Goal: Feedback & Contribution: Contribute content

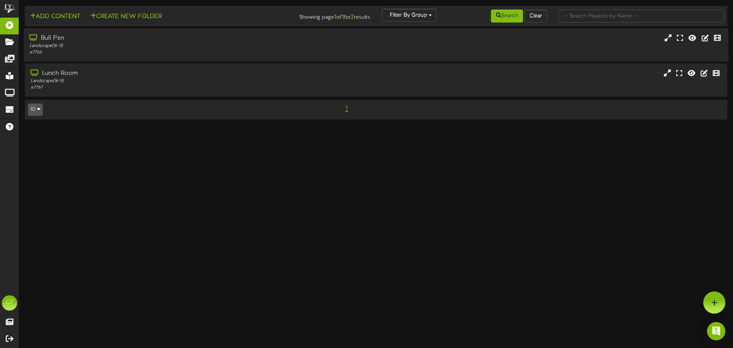
click at [316, 35] on div "Bull Pen Landscape ( 16:9 ) # 7766" at bounding box center [170, 45] width 293 height 22
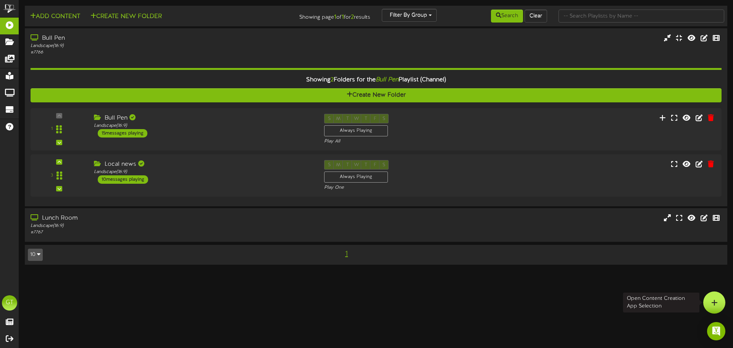
click at [707, 305] on div at bounding box center [714, 302] width 22 height 22
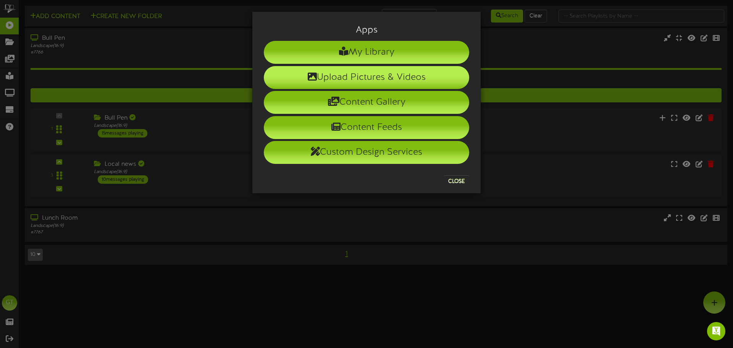
click at [408, 82] on li "Upload Pictures & Videos" at bounding box center [366, 77] width 205 height 23
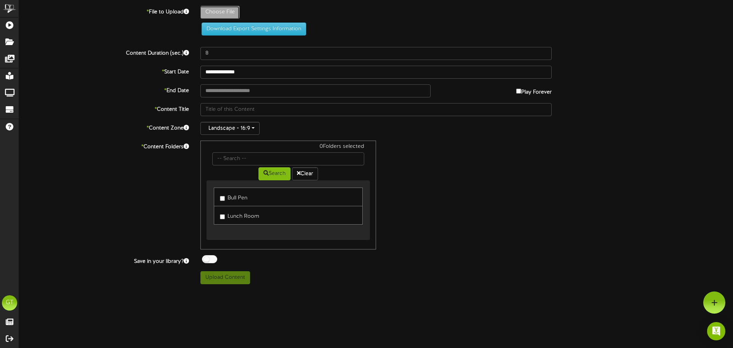
type input "**********"
type input "2025OctoberBirthdays1"
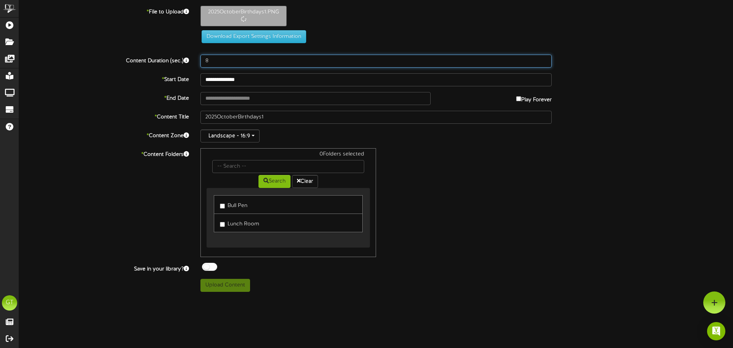
click at [216, 63] on input "8" at bounding box center [375, 61] width 351 height 13
type input "15"
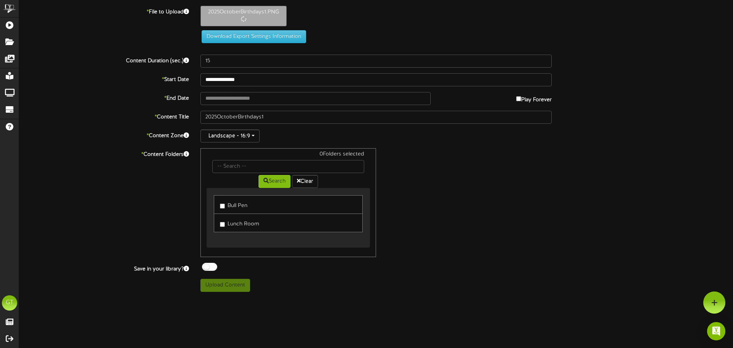
click at [632, 229] on div "* Content Folders 0 Folders selected Search Clear Bull Pen Lunch Room" at bounding box center [375, 202] width 725 height 109
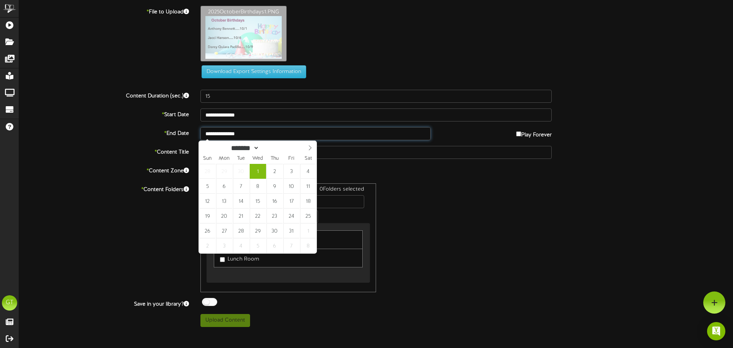
click at [239, 133] on input "**********" at bounding box center [315, 133] width 230 height 13
type input "**********"
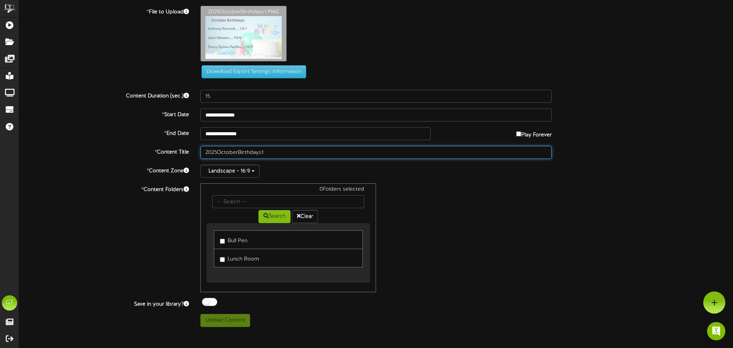
click at [218, 150] on input "2025OctoberBirthdays1" at bounding box center [375, 152] width 351 height 13
click at [241, 153] on input "2025 OctoberBirthdays1" at bounding box center [375, 152] width 351 height 13
click at [263, 152] on input "2025 October Birthdays1" at bounding box center [375, 152] width 351 height 13
type input "2025 October Birthdays 1"
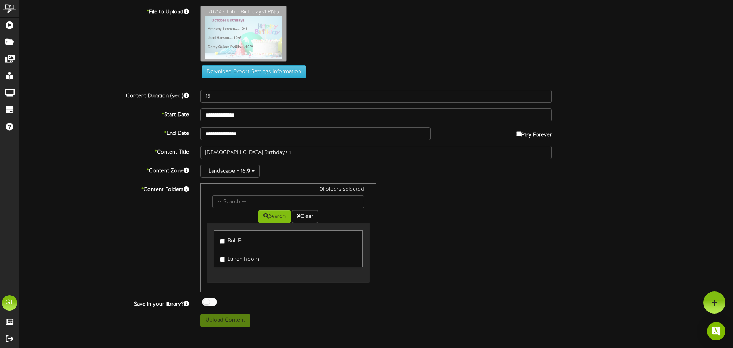
click at [234, 243] on label "Bull Pen" at bounding box center [233, 239] width 27 height 10
click at [244, 259] on label "Lunch Room" at bounding box center [239, 258] width 39 height 10
click at [235, 317] on button "Upload Content" at bounding box center [225, 320] width 50 height 13
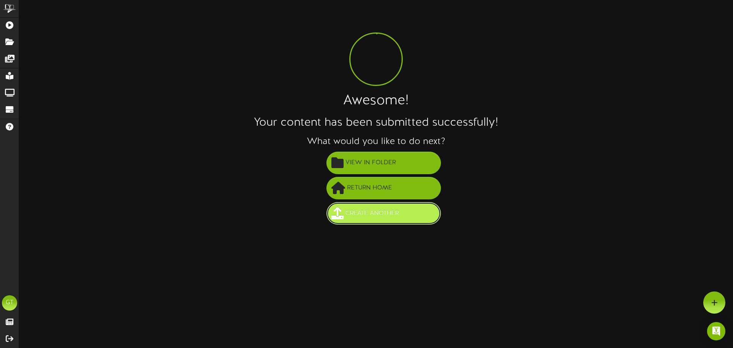
drag, startPoint x: 341, startPoint y: 213, endPoint x: 345, endPoint y: 213, distance: 4.3
click at [345, 213] on button "Create Another" at bounding box center [383, 213] width 114 height 23
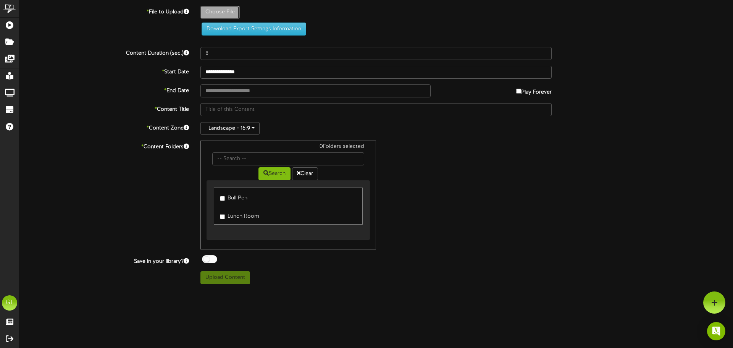
type input "**********"
type input "2025OctoberBirthdays2"
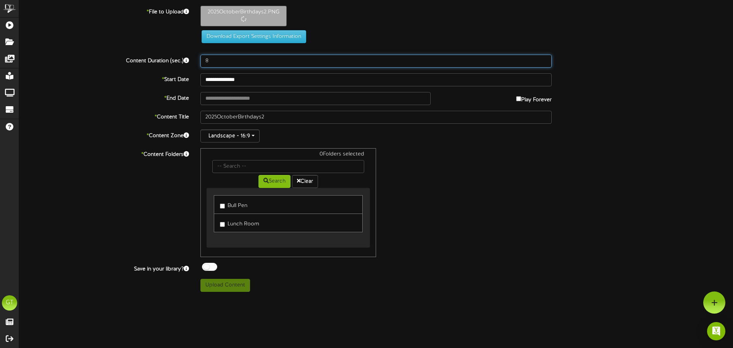
click at [230, 58] on input "8" at bounding box center [375, 61] width 351 height 13
type input "15"
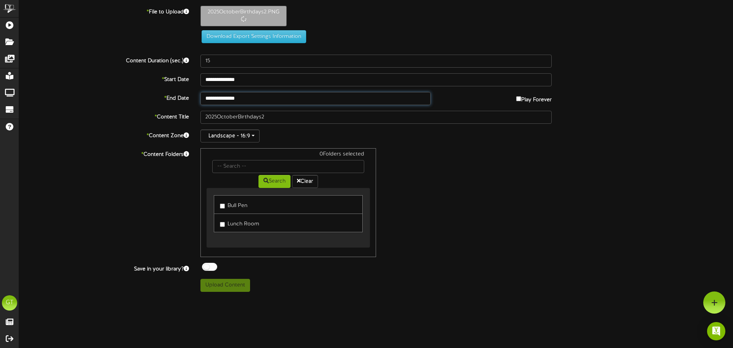
click at [309, 100] on input "**********" at bounding box center [315, 98] width 230 height 13
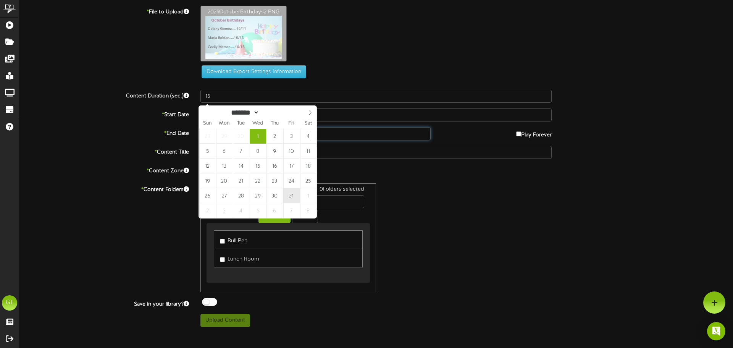
type input "**********"
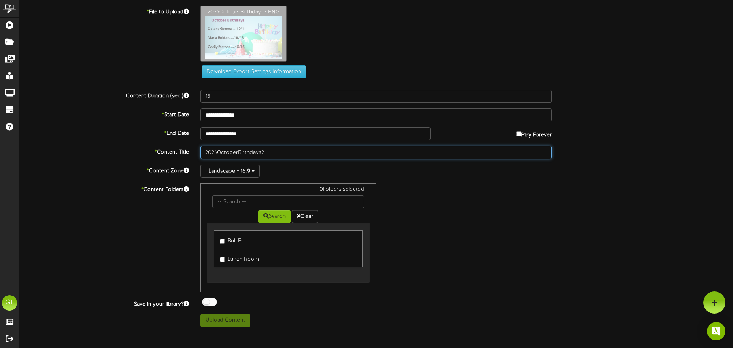
click at [253, 153] on input "2025OctoberBirthdays2" at bounding box center [375, 152] width 351 height 13
click at [218, 154] on input "2025OctoberBirthdays2" at bounding box center [375, 152] width 351 height 13
click at [240, 151] on input "2025 OctoberBirthdays2" at bounding box center [375, 152] width 351 height 13
click at [265, 151] on input "2025 October Birthdays2" at bounding box center [375, 152] width 351 height 13
type input "2025 October Birthdays 2"
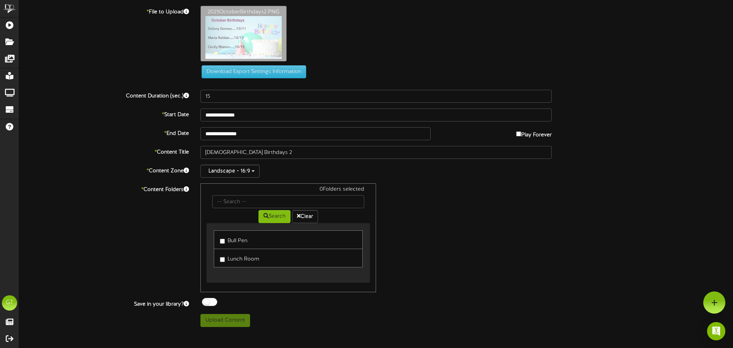
click at [235, 242] on label "Bull Pen" at bounding box center [233, 239] width 27 height 10
click at [237, 259] on label "Lunch Room" at bounding box center [239, 258] width 39 height 10
click at [230, 324] on button "Upload Content" at bounding box center [225, 320] width 50 height 13
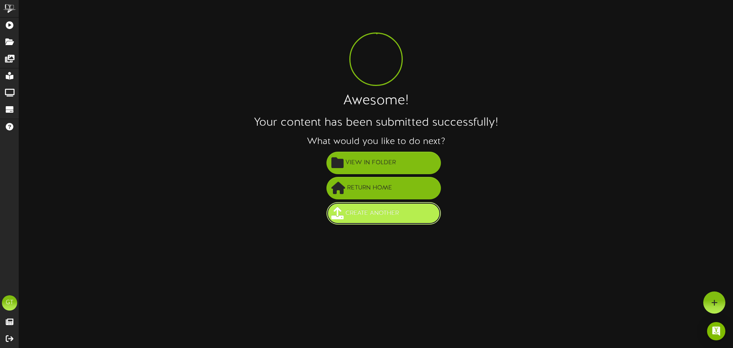
click at [333, 217] on span at bounding box center [337, 213] width 12 height 12
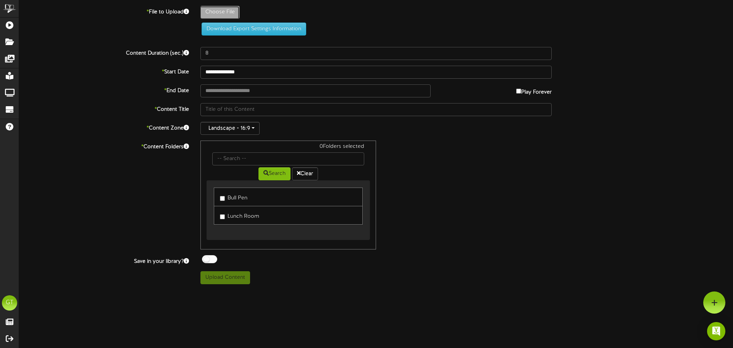
type input "**********"
type input "2025OctoberBirthdays3"
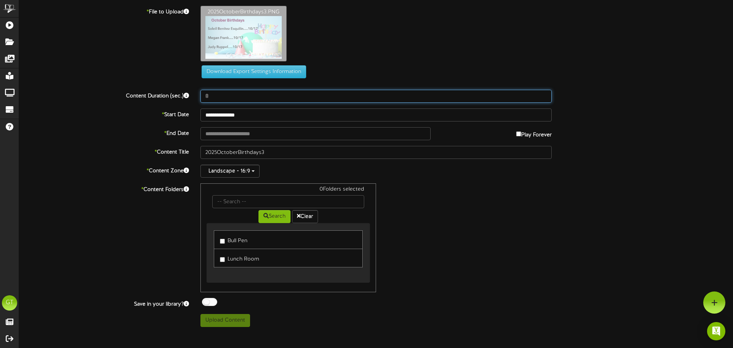
click at [437, 94] on input "8" at bounding box center [375, 96] width 351 height 13
type input "15"
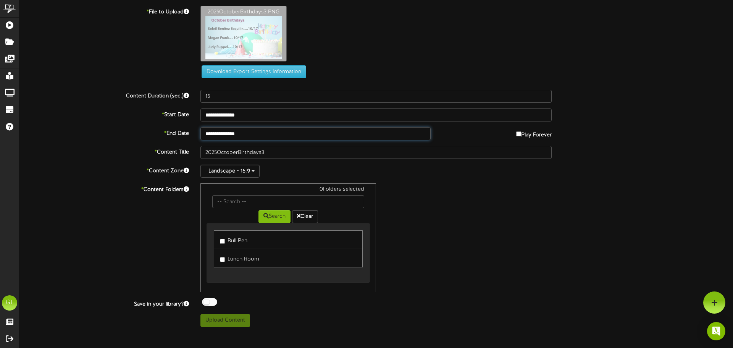
click at [249, 132] on input "**********" at bounding box center [315, 133] width 230 height 13
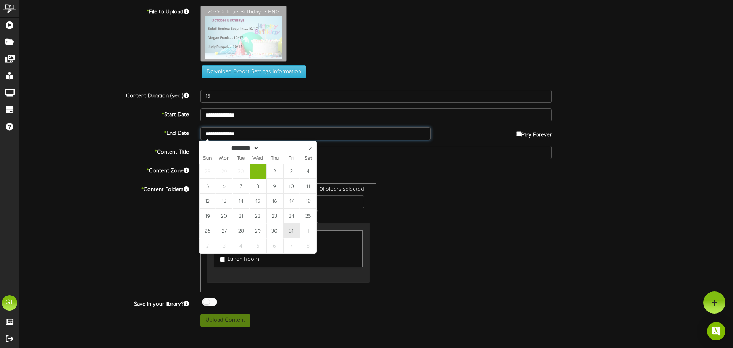
type input "**********"
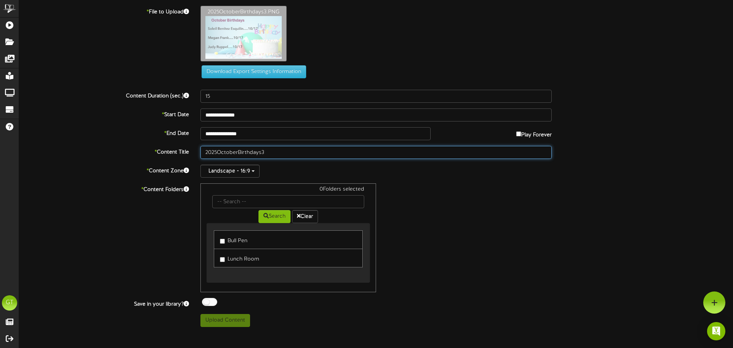
click at [219, 152] on input "2025OctoberBirthdays3" at bounding box center [375, 152] width 351 height 13
click at [240, 151] on input "2025 OctoberBirthdays3" at bounding box center [375, 152] width 351 height 13
click at [264, 154] on input "2025 October Birthdays3" at bounding box center [375, 152] width 351 height 13
type input "2025 October Birthdays 3"
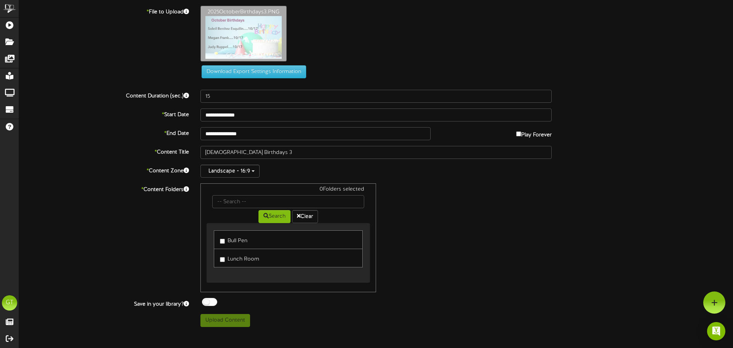
click at [234, 243] on label "Bull Pen" at bounding box center [233, 239] width 27 height 10
click at [239, 261] on label "Lunch Room" at bounding box center [239, 258] width 39 height 10
click at [237, 319] on button "Upload Content" at bounding box center [225, 320] width 50 height 13
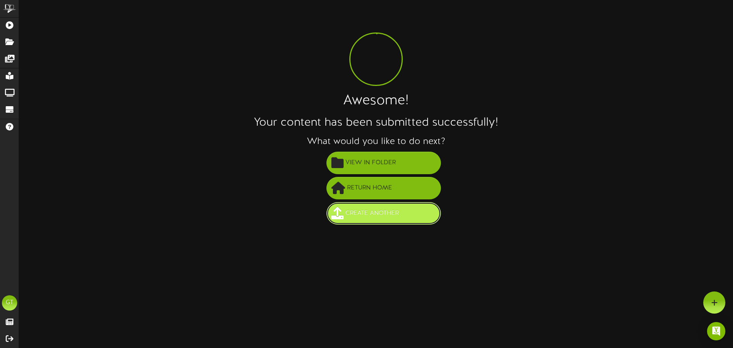
click at [370, 215] on span "Create Another" at bounding box center [371, 213] width 57 height 13
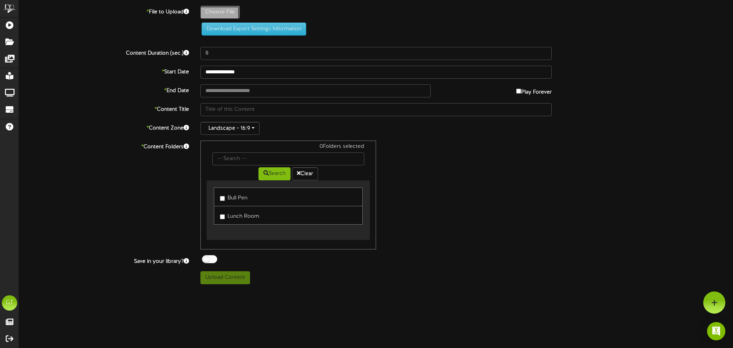
type input "**********"
type input "2025OctoberBirthdays4"
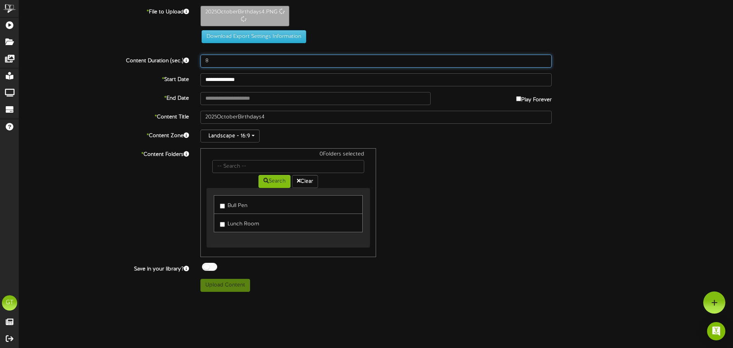
click at [243, 62] on input "8" at bounding box center [375, 61] width 351 height 13
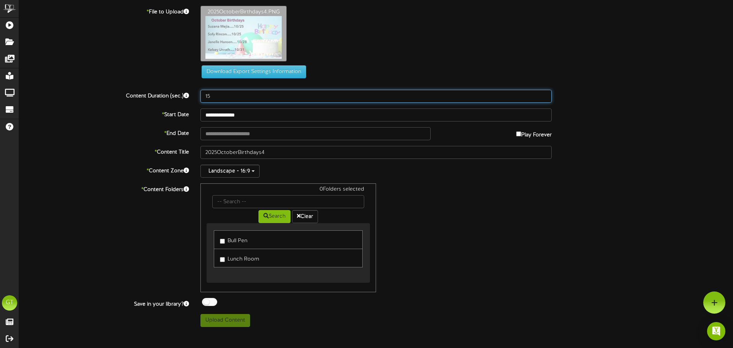
type input "15"
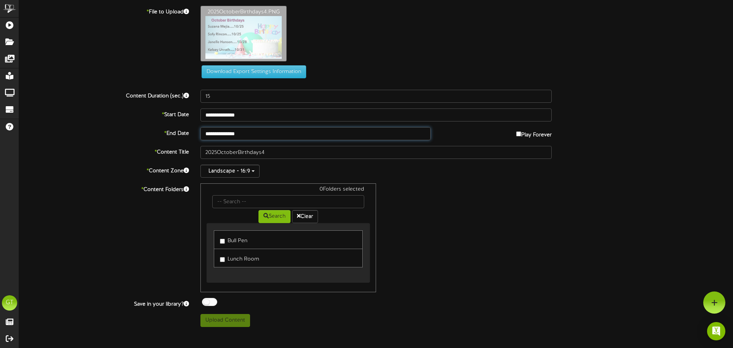
click at [231, 132] on input "**********" at bounding box center [315, 133] width 230 height 13
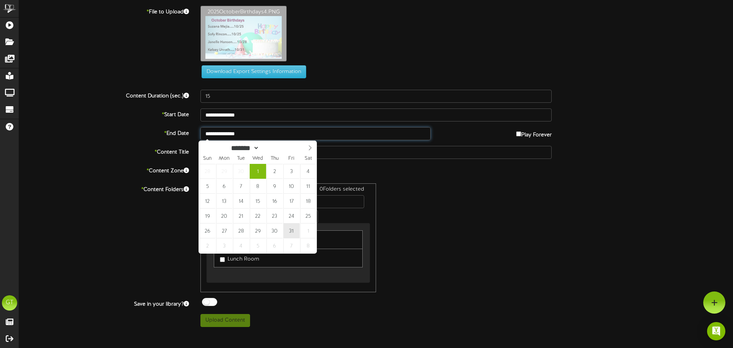
type input "**********"
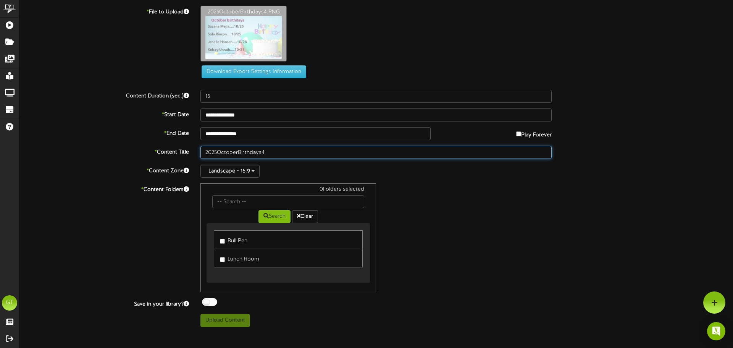
click at [217, 155] on input "2025OctoberBirthdays4" at bounding box center [375, 152] width 351 height 13
click at [240, 152] on input "2025 OctoberBirthdays4" at bounding box center [375, 152] width 351 height 13
click at [265, 155] on input "2025 October Birthdays4" at bounding box center [375, 152] width 351 height 13
type input "2025 October Birthdays 4"
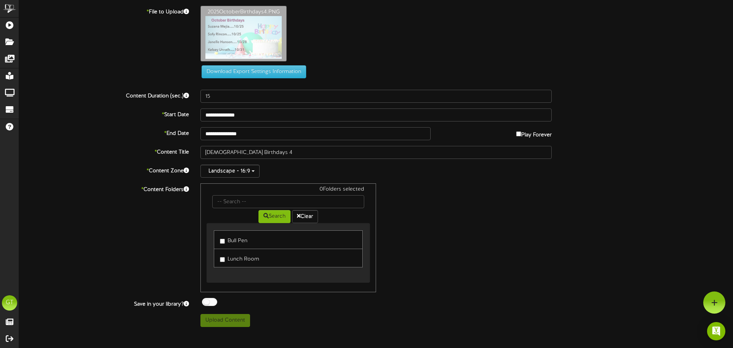
click at [246, 242] on label "Bull Pen" at bounding box center [233, 239] width 27 height 10
click at [244, 255] on label "Lunch Room" at bounding box center [239, 258] width 39 height 10
click at [242, 322] on button "Upload Content" at bounding box center [225, 320] width 50 height 13
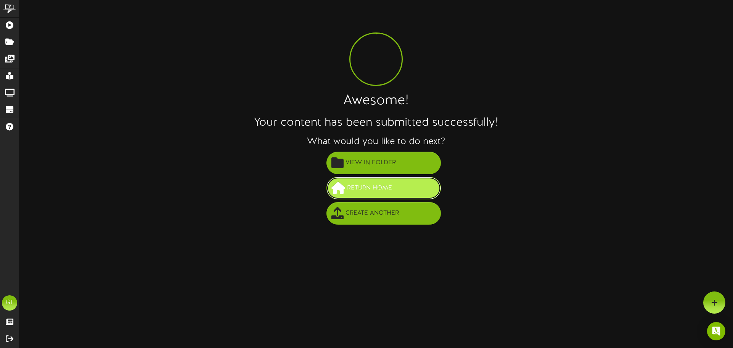
click at [361, 188] on span "Return Home" at bounding box center [369, 188] width 49 height 13
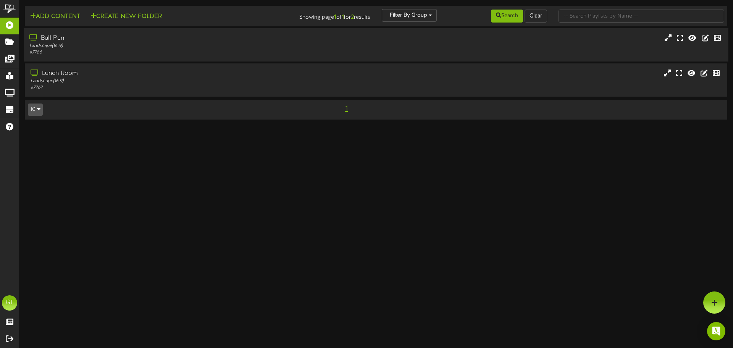
click at [232, 55] on div "# 7766" at bounding box center [170, 52] width 282 height 6
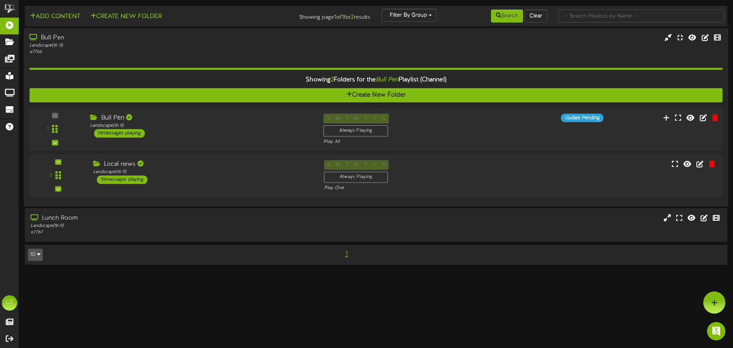
click at [197, 133] on div "Bull Pen Landscape ( 16:9 ) 19 messages playing" at bounding box center [200, 125] width 233 height 24
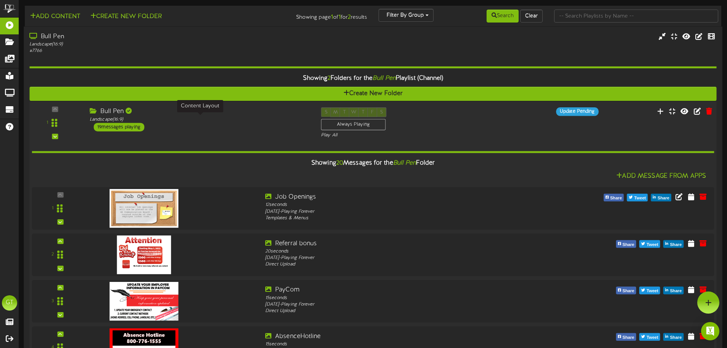
click at [187, 119] on div "Landscape ( 16:9 )" at bounding box center [200, 119] width 220 height 6
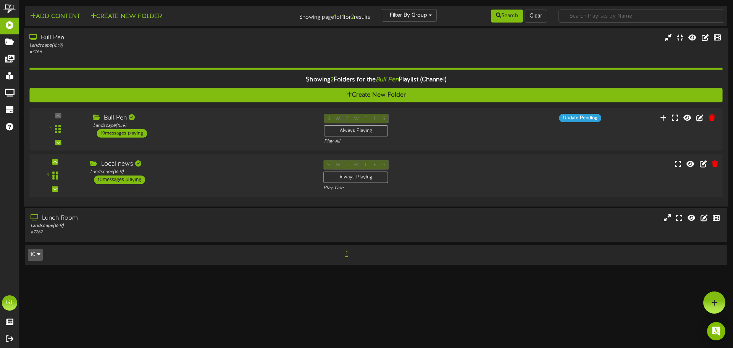
click at [187, 163] on div "Local news" at bounding box center [201, 164] width 222 height 9
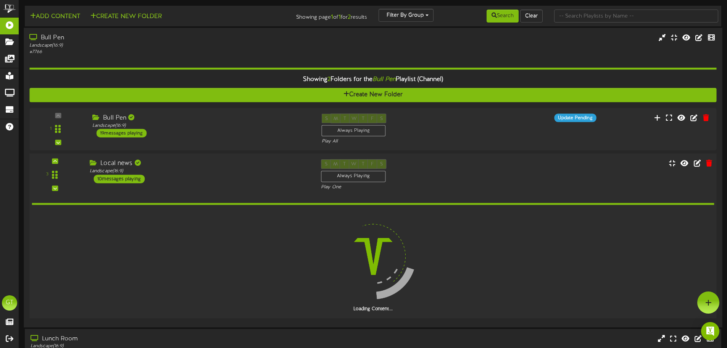
click at [187, 163] on div "Local news" at bounding box center [200, 163] width 220 height 9
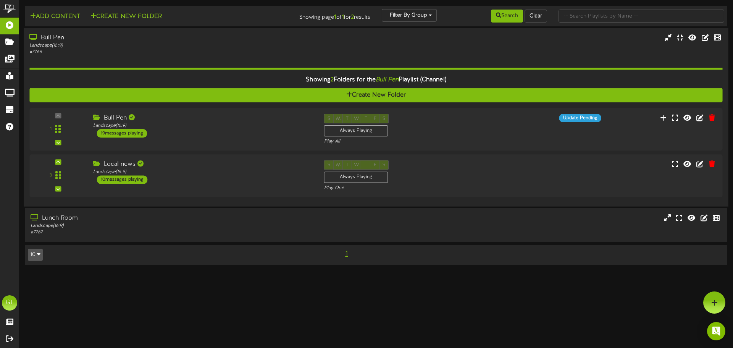
click at [188, 44] on div "Landscape ( 16:9 )" at bounding box center [170, 45] width 282 height 6
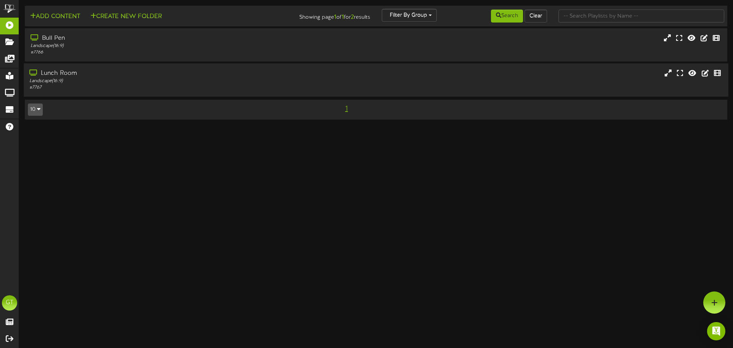
click at [190, 83] on div "Landscape ( 16:9 )" at bounding box center [170, 81] width 282 height 6
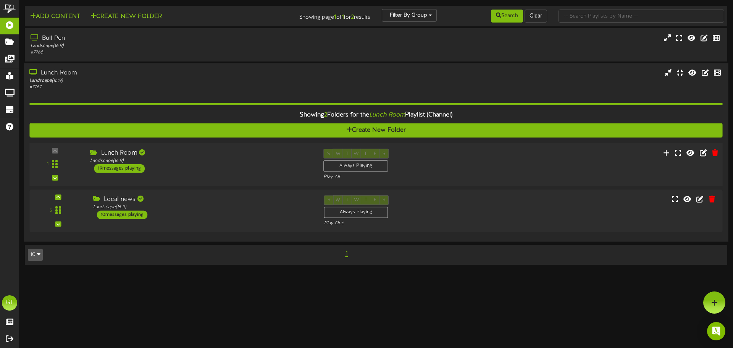
click at [225, 164] on div "Lunch Room Landscape ( 16:9 ) 19 messages playing" at bounding box center [200, 161] width 233 height 24
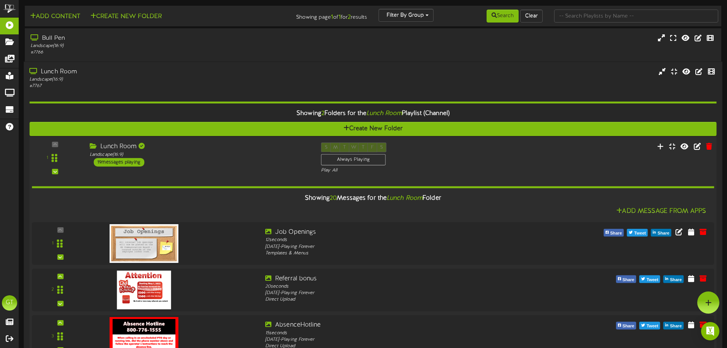
click at [198, 151] on div "Lunch Room Landscape ( 16:9 ) 19 messages playing" at bounding box center [199, 154] width 231 height 24
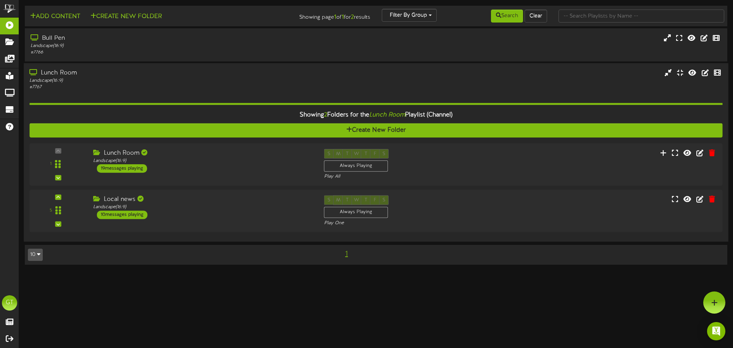
click at [194, 92] on div "Showing 2 Folders for the Lunch Room Playlist (Channel) Create New Folder 1 Lun…" at bounding box center [375, 163] width 692 height 145
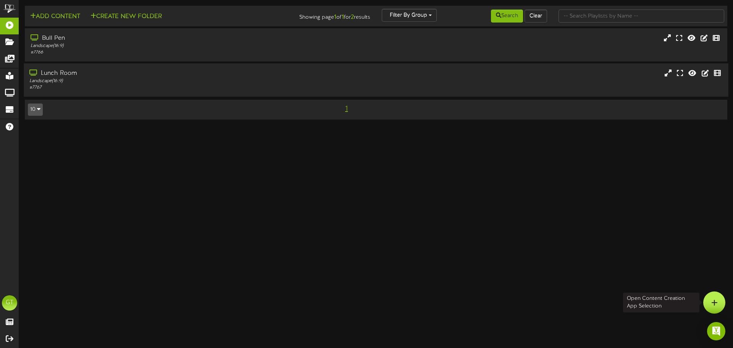
click at [721, 300] on div at bounding box center [714, 302] width 22 height 22
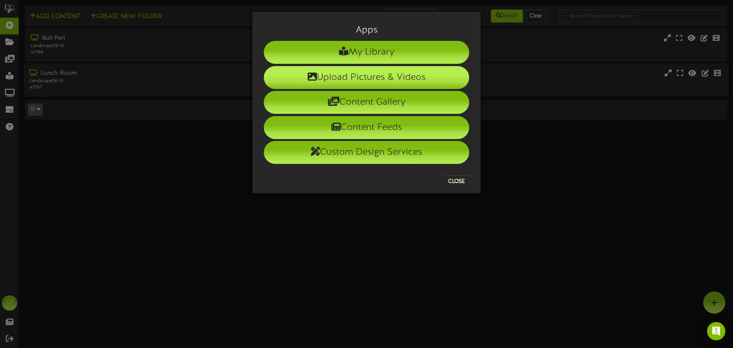
click at [445, 79] on li "Upload Pictures & Videos" at bounding box center [366, 77] width 205 height 23
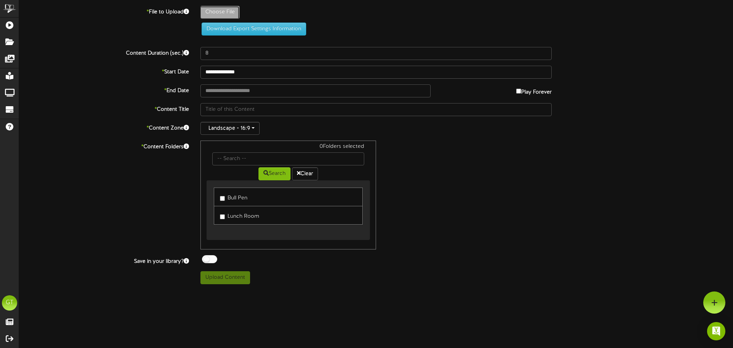
type input "**********"
type input "2025OctoberWorkAnniversries1"
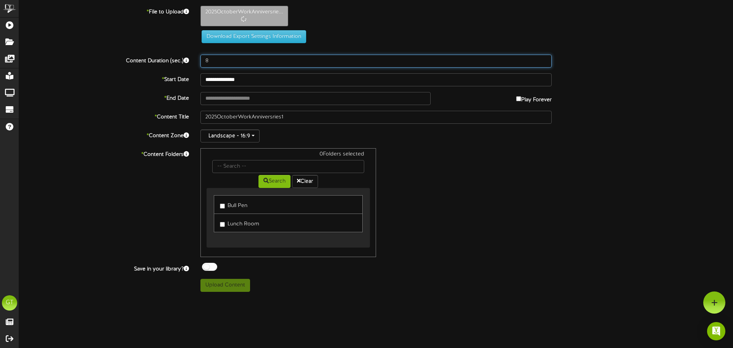
click at [248, 61] on input "8" at bounding box center [375, 61] width 351 height 13
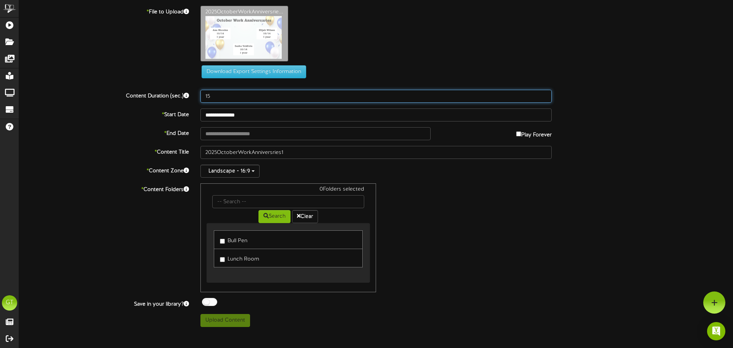
type input "15"
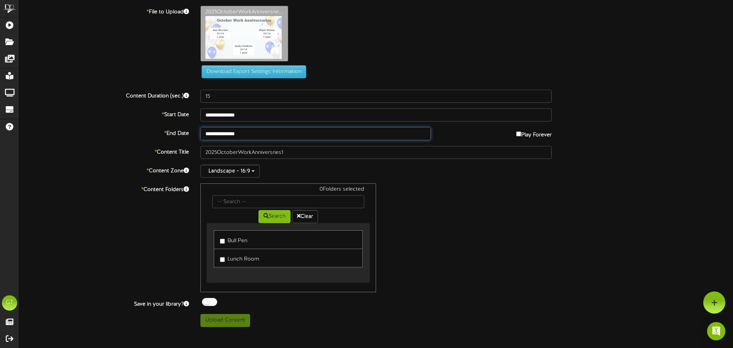
click at [229, 132] on input "**********" at bounding box center [315, 133] width 230 height 13
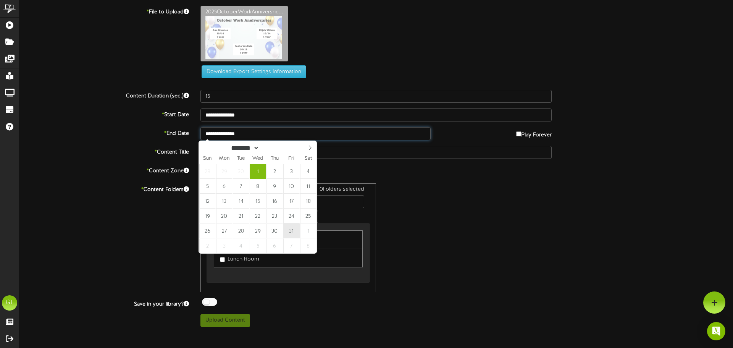
type input "**********"
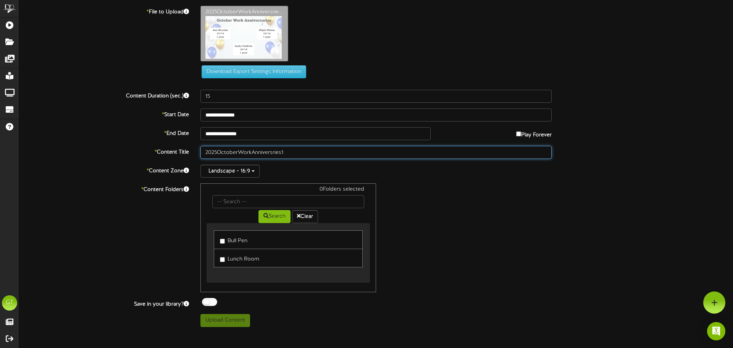
click at [218, 152] on input "2025OctoberWorkAnniversries1" at bounding box center [375, 152] width 351 height 13
type input "2025 October Work Anniversries1"
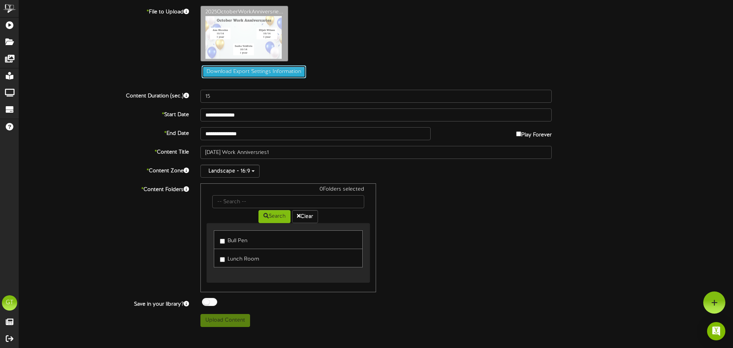
click at [272, 72] on button "Download Export Settings Information" at bounding box center [253, 71] width 105 height 13
type input "**********"
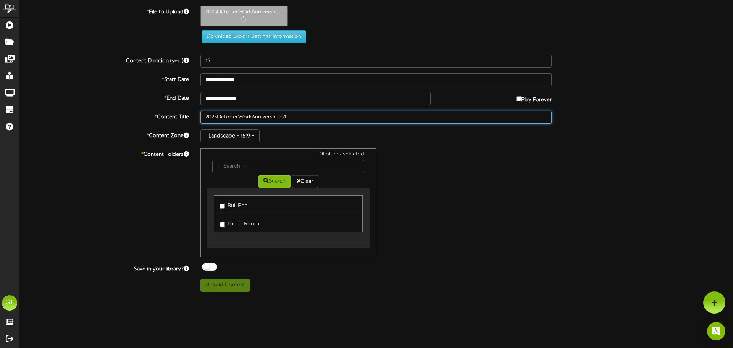
click at [219, 117] on input "2025OctoberWorkAnniversaries1" at bounding box center [375, 117] width 351 height 13
click at [240, 114] on input "2025 OctoberWorkAnniversaries1" at bounding box center [375, 117] width 351 height 13
click at [254, 116] on input "2025 October WorkAnniversaries1" at bounding box center [375, 117] width 351 height 13
click at [289, 118] on input "2025 October Work Anniversaries1" at bounding box center [375, 117] width 351 height 13
type input "2025 October Work Anniversaries 1"
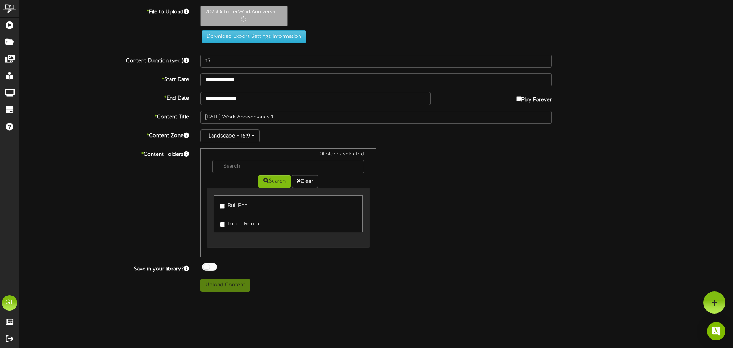
click at [235, 201] on label "Bull Pen" at bounding box center [233, 204] width 27 height 10
click at [240, 221] on label "Lunch Room" at bounding box center [239, 222] width 39 height 10
click at [533, 204] on div "2 Folders selected Search Clear Bull Pen Lunch Room" at bounding box center [376, 202] width 362 height 109
click at [228, 284] on button "Upload Content" at bounding box center [225, 285] width 50 height 13
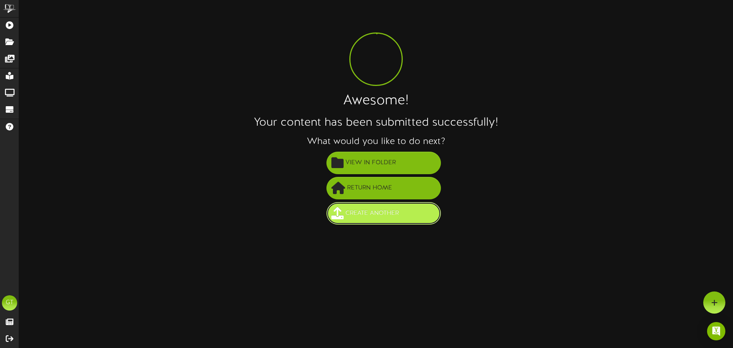
click at [412, 221] on button "Create Another" at bounding box center [383, 213] width 114 height 23
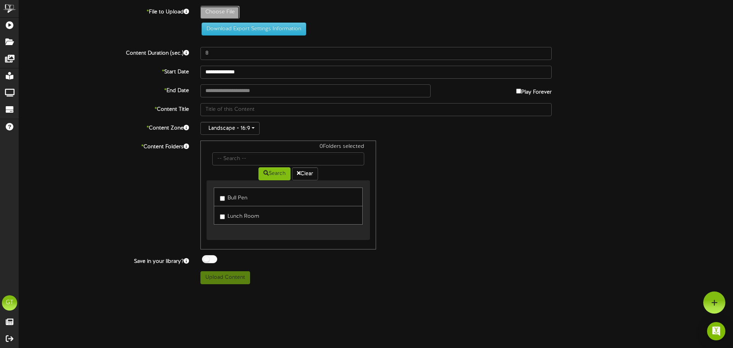
type input "**********"
type input "2025OctoberWorkAnniversaries2"
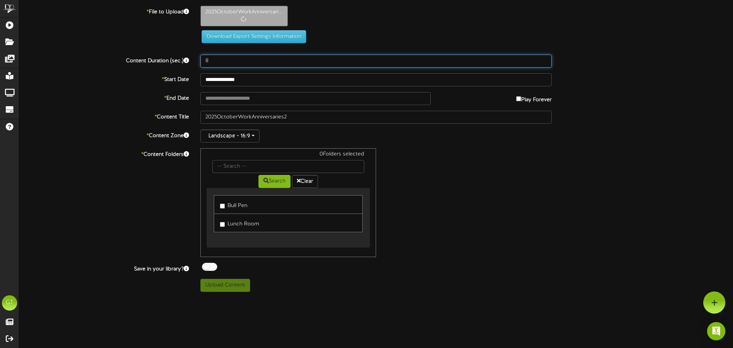
click at [230, 60] on input "8" at bounding box center [375, 61] width 351 height 13
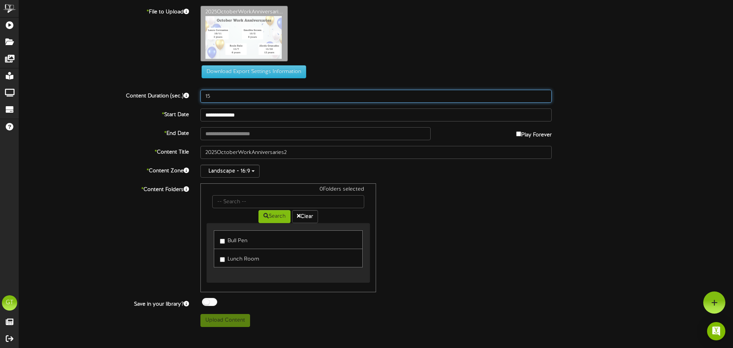
type input "15"
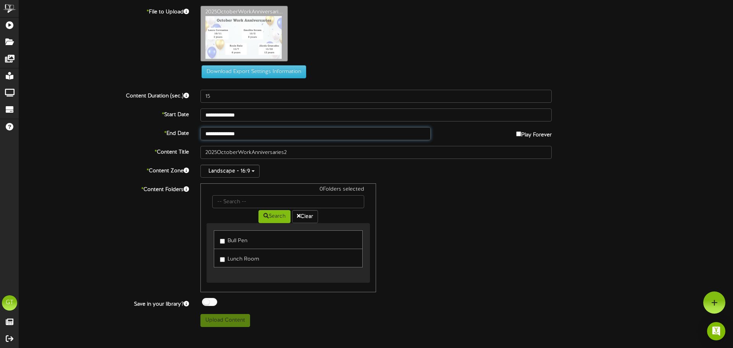
click at [256, 133] on input "**********" at bounding box center [315, 133] width 230 height 13
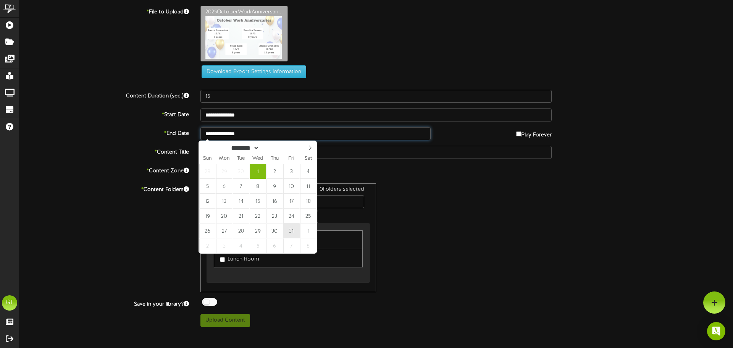
type input "**********"
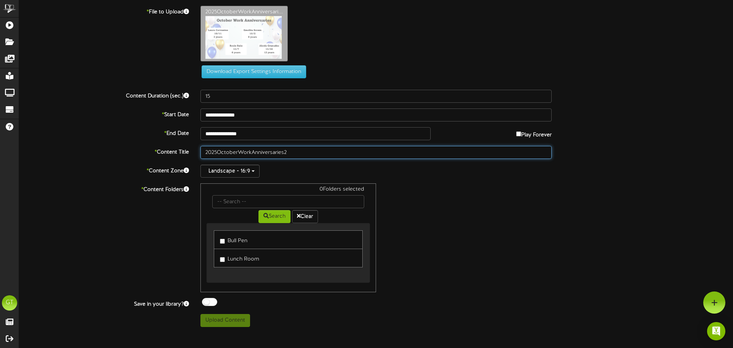
click at [217, 151] on input "2025OctoberWorkAnniversaries2" at bounding box center [375, 152] width 351 height 13
click at [237, 152] on input "2025 OctoberWorkAnniversaries2" at bounding box center [375, 152] width 351 height 13
click at [255, 151] on input "[DATE] WorkAnniversaries2" at bounding box center [375, 152] width 351 height 13
click at [288, 152] on input "[DATE] Work Anniversaries2" at bounding box center [375, 152] width 351 height 13
type input "[DATE] Work Anniversaries 2"
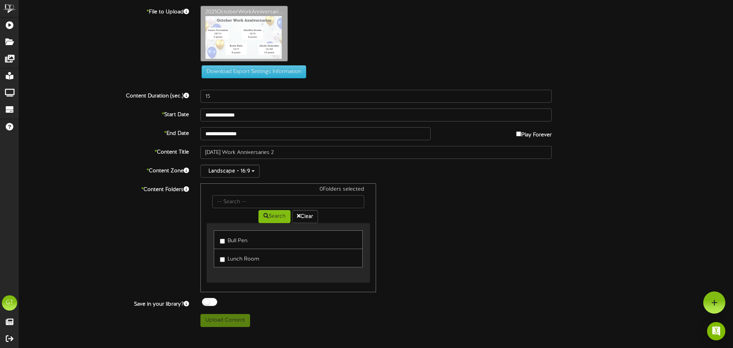
click at [226, 239] on label "Bull Pen" at bounding box center [233, 239] width 27 height 10
click at [227, 259] on label "Lunch Room" at bounding box center [239, 258] width 39 height 10
click at [227, 316] on button "Upload Content" at bounding box center [225, 320] width 50 height 13
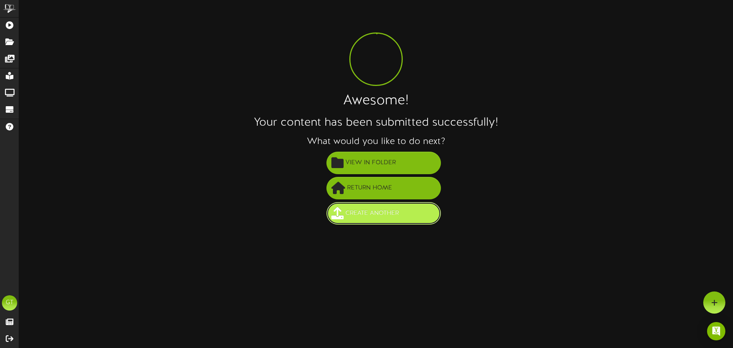
click at [419, 220] on button "Create Another" at bounding box center [383, 213] width 114 height 23
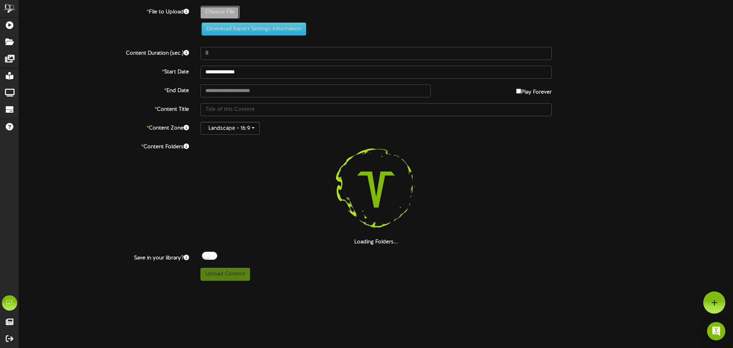
click at [221, 6] on label "Choose File" at bounding box center [219, 12] width 39 height 13
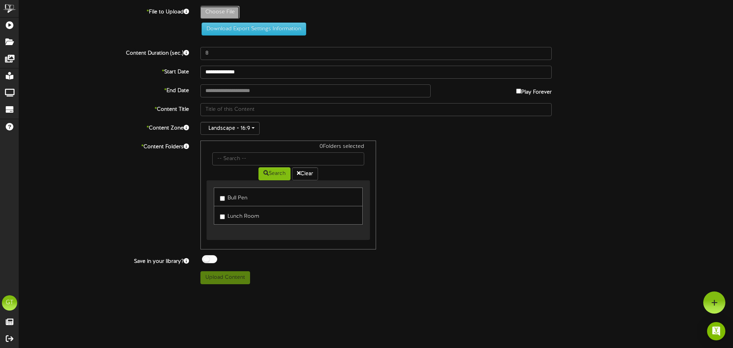
type input "**********"
type input "2025OctoberWorkAnniversaries3"
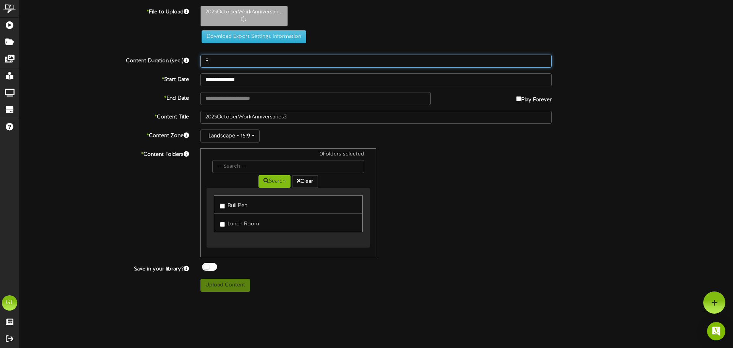
click at [224, 58] on input "8" at bounding box center [375, 61] width 351 height 13
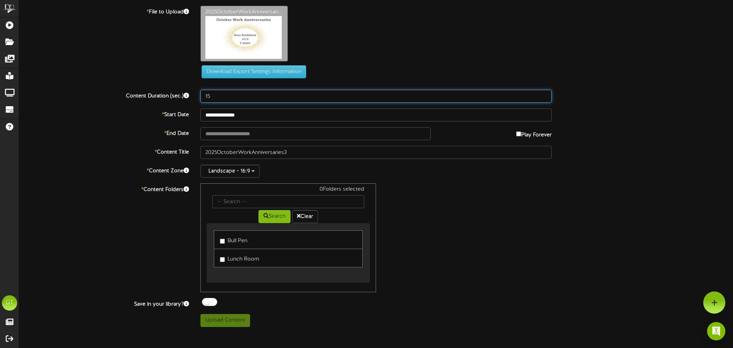
type input "15"
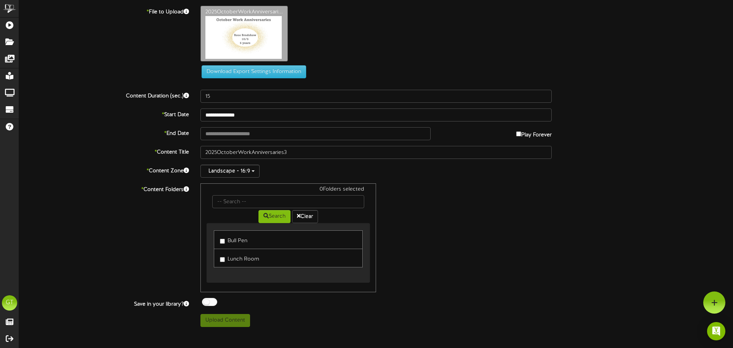
click at [520, 134] on label "Play Forever" at bounding box center [533, 133] width 35 height 12
click at [243, 132] on input "**********" at bounding box center [315, 133] width 230 height 13
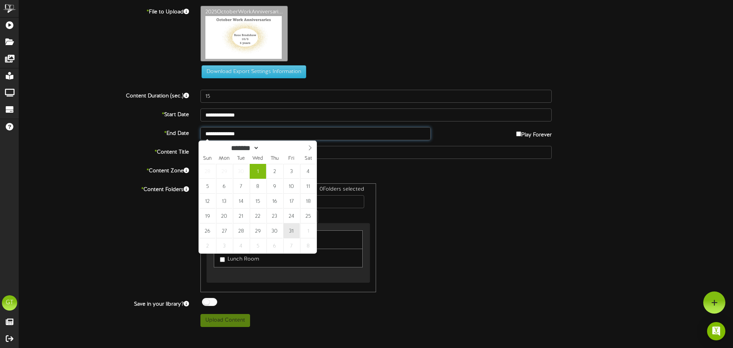
type input "**********"
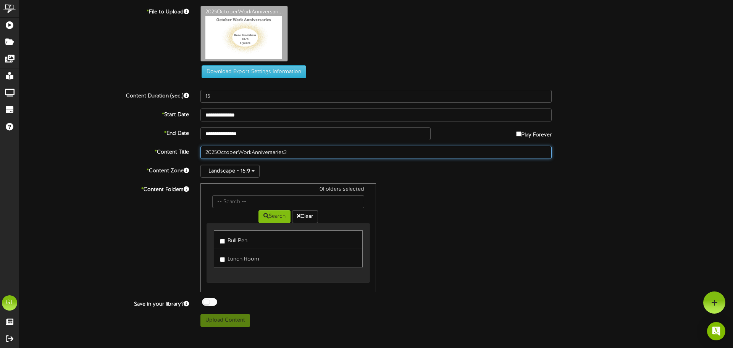
click at [217, 154] on input "2025OctoberWorkAnniversaries3" at bounding box center [375, 152] width 351 height 13
click at [240, 151] on input "2025 OctoberWorkAnniversaries3" at bounding box center [375, 152] width 351 height 13
click at [257, 153] on input "[DATE] WorkAnniversaries3" at bounding box center [375, 152] width 351 height 13
click at [289, 154] on input "[DATE] Work Anniversaries3" at bounding box center [375, 152] width 351 height 13
type input "[DATE] Work Anniversaries 3"
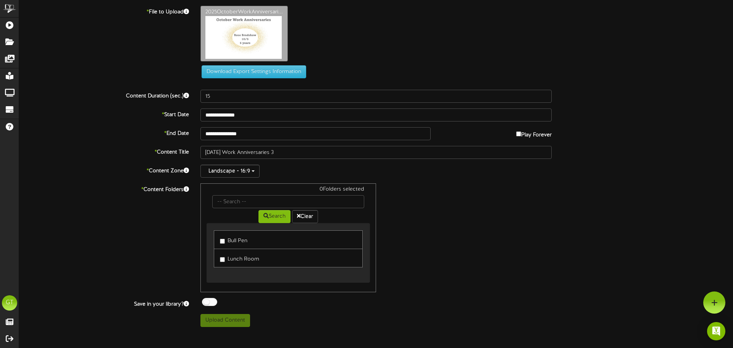
click at [427, 225] on div "0 Folders selected Search Clear Bull Pen Lunch Room" at bounding box center [376, 237] width 362 height 109
click at [227, 238] on label "Bull Pen" at bounding box center [233, 239] width 27 height 10
click at [229, 320] on button "Upload Content" at bounding box center [225, 320] width 50 height 13
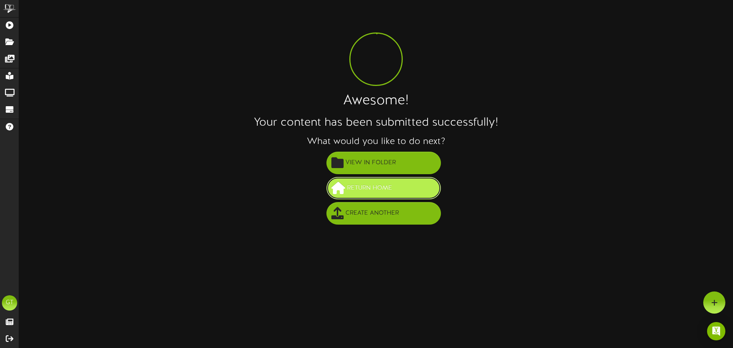
click at [388, 192] on span "Return Home" at bounding box center [369, 188] width 49 height 13
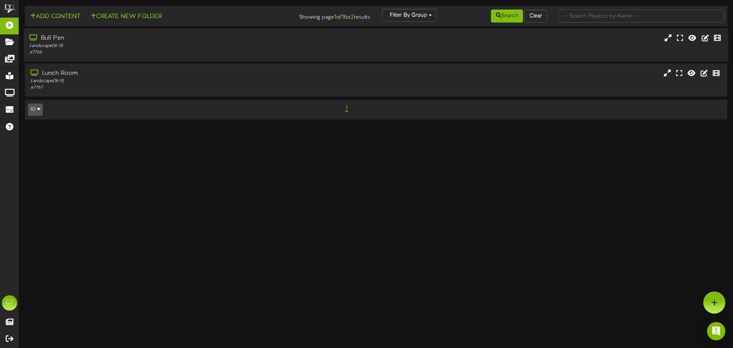
click at [227, 52] on div "# 7766" at bounding box center [170, 52] width 282 height 6
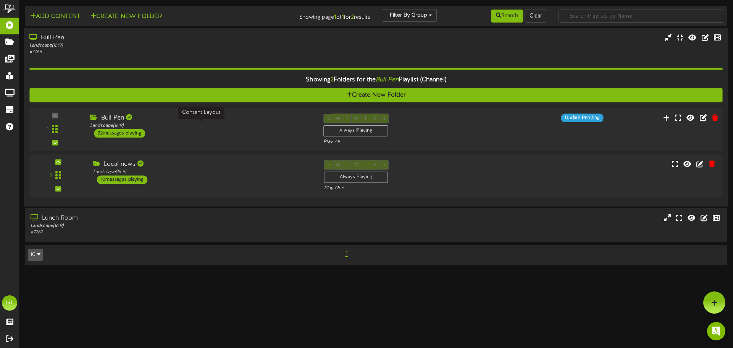
click at [176, 126] on div "Landscape ( 16:9 )" at bounding box center [201, 125] width 222 height 6
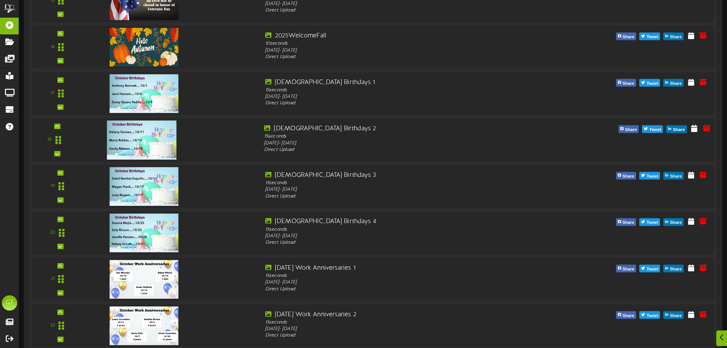
scroll to position [827, 0]
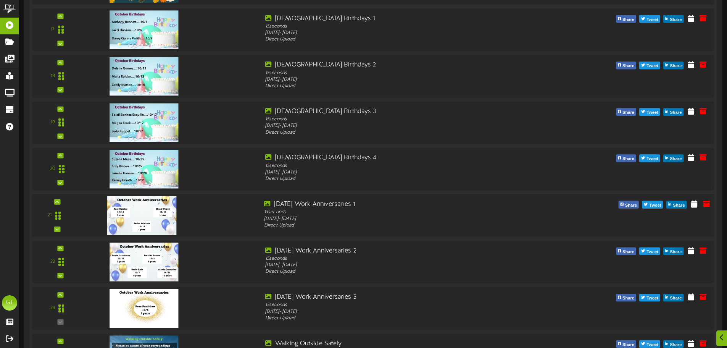
click at [138, 216] on img at bounding box center [141, 215] width 69 height 39
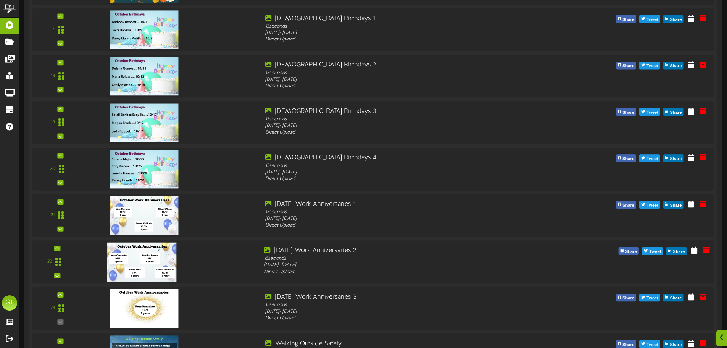
click at [155, 255] on img at bounding box center [141, 261] width 69 height 39
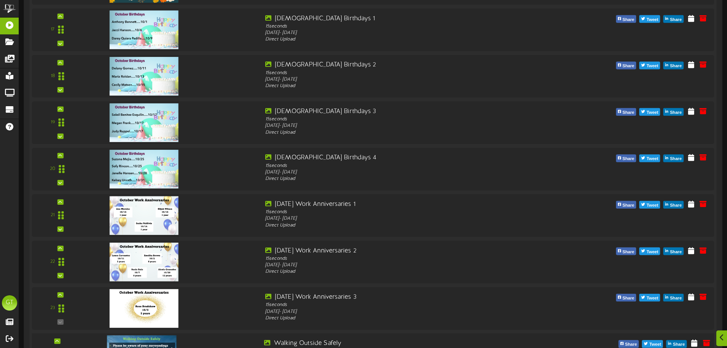
click at [146, 329] on div at bounding box center [141, 346] width 90 height 39
click at [145, 295] on img at bounding box center [141, 307] width 69 height 39
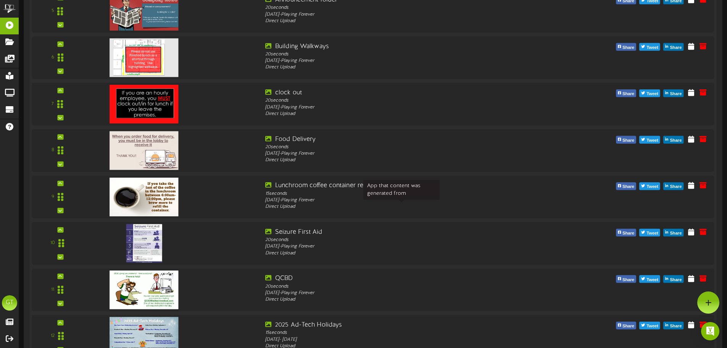
scroll to position [0, 0]
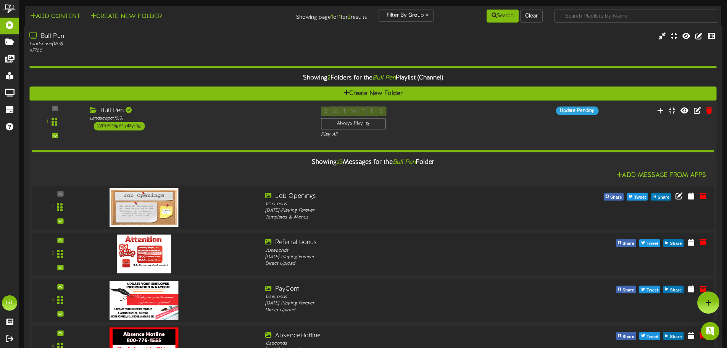
click at [244, 128] on div "Bull Pen Landscape ( 16:9 ) 22 messages playing" at bounding box center [199, 118] width 231 height 24
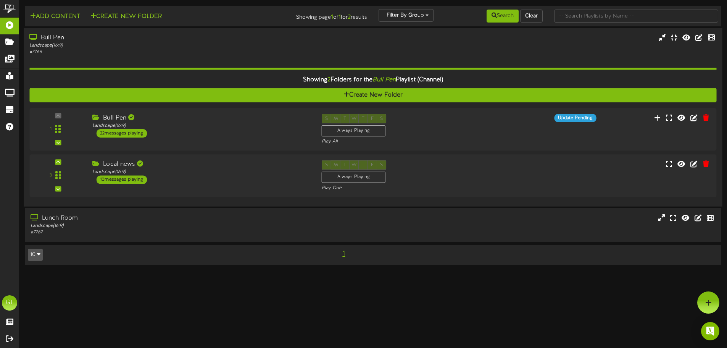
click at [245, 54] on div "# 7766" at bounding box center [169, 52] width 280 height 6
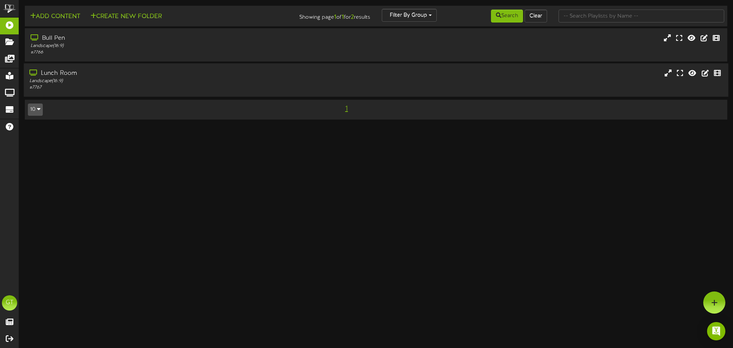
click at [245, 87] on div "# 7767" at bounding box center [170, 87] width 282 height 6
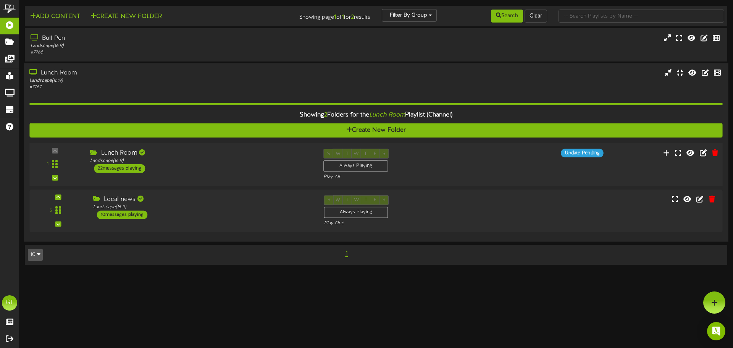
click at [246, 168] on div "Lunch Room Landscape ( 16:9 ) 22 messages playing" at bounding box center [200, 161] width 233 height 24
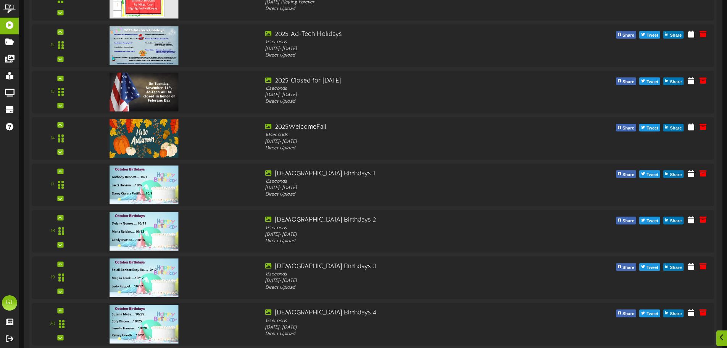
scroll to position [770, 0]
